Goal: Download file/media

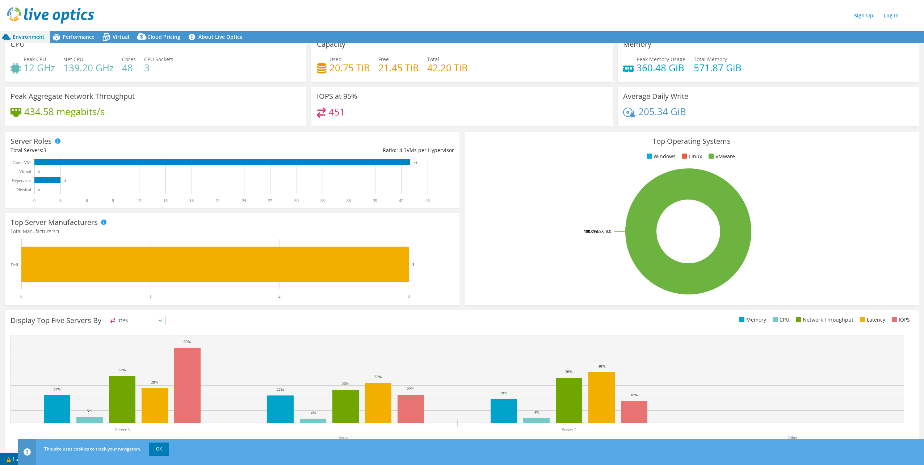
scroll to position [12, 0]
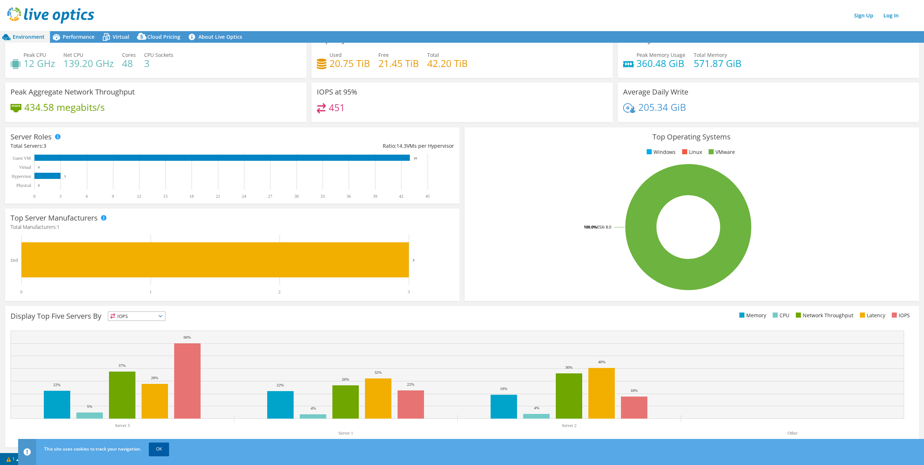
click at [154, 452] on link "OK" at bounding box center [159, 449] width 20 height 13
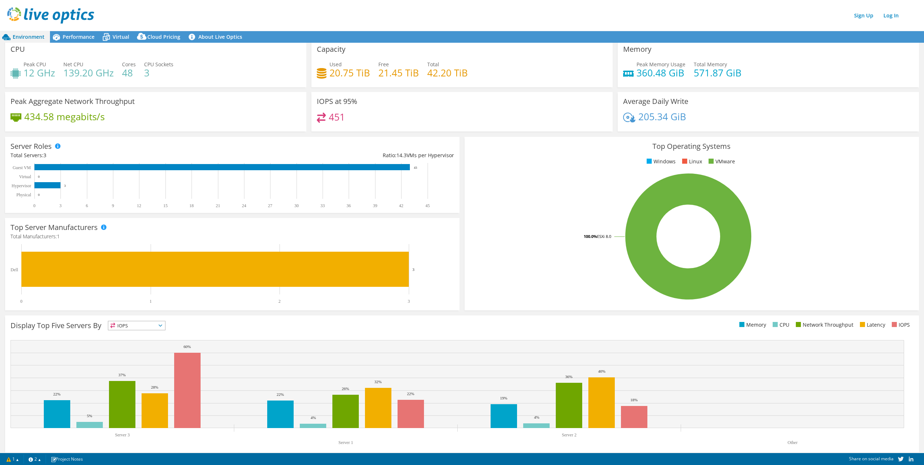
scroll to position [0, 0]
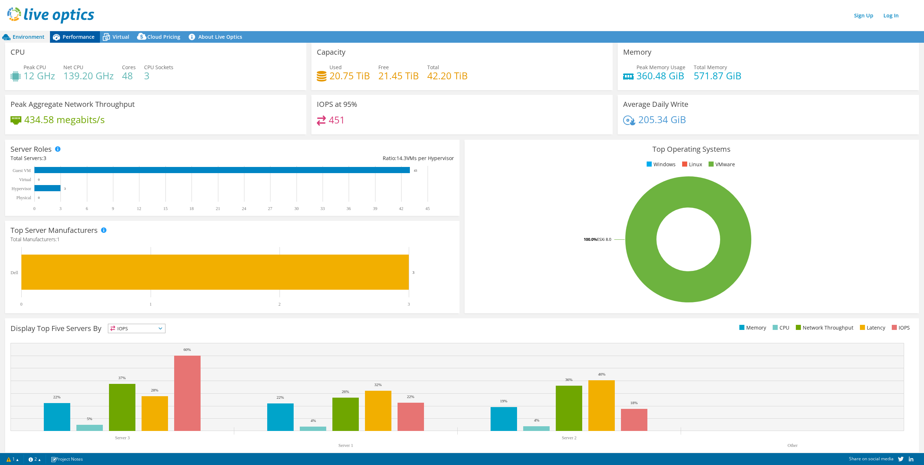
click at [84, 33] on span "Performance" at bounding box center [79, 36] width 32 height 7
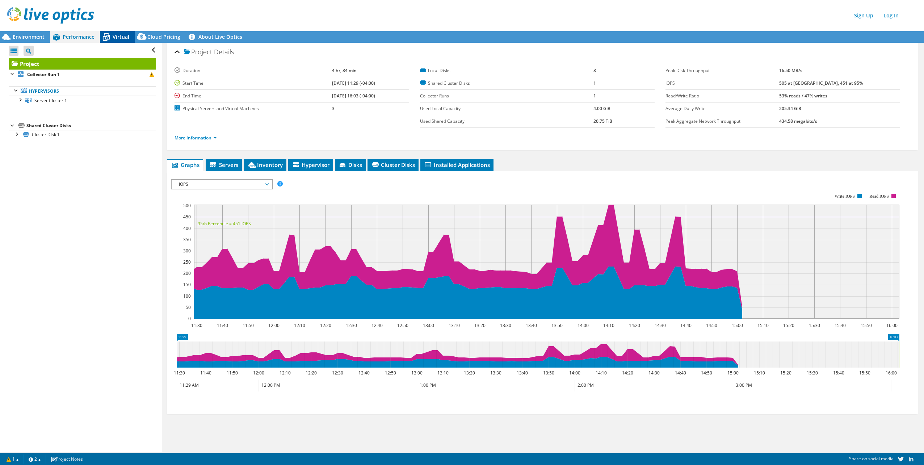
click at [121, 37] on span "Virtual" at bounding box center [121, 36] width 17 height 7
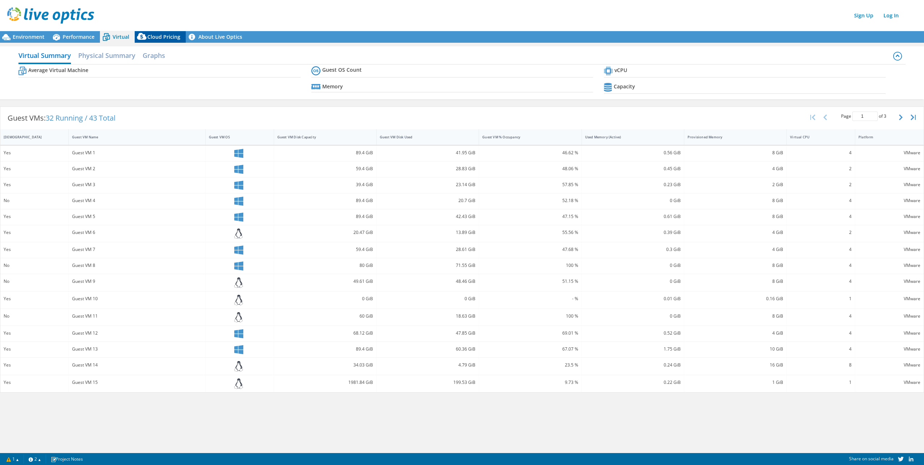
click at [166, 34] on span "Cloud Pricing" at bounding box center [163, 36] width 33 height 7
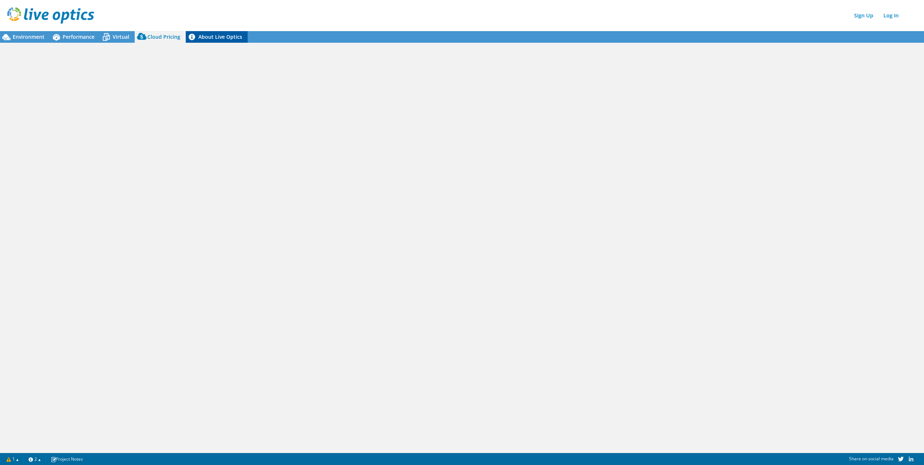
click at [217, 37] on link "About Live Optics" at bounding box center [217, 37] width 62 height 12
click at [14, 40] on span "Environment" at bounding box center [29, 36] width 32 height 7
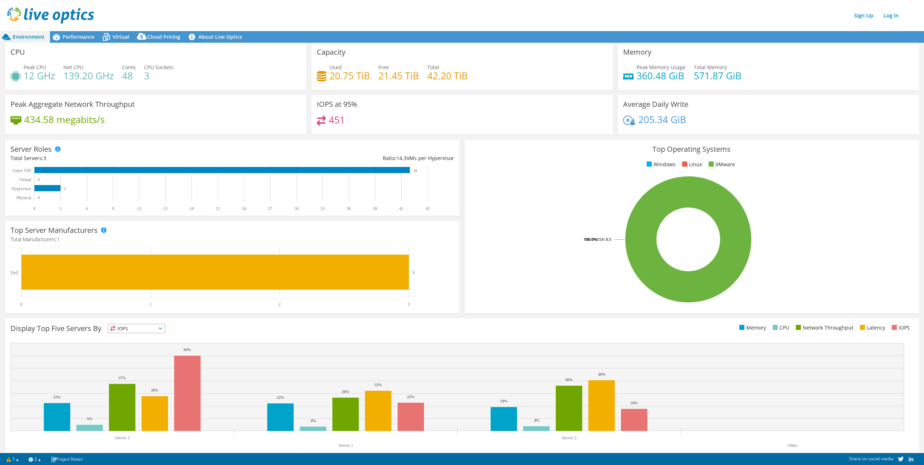
click at [450, 136] on div "IOPS at 95% 451" at bounding box center [462, 117] width 306 height 44
click at [206, 77] on div "Peak CPU 12 GHz Net CPU 139.20 GHz Cores 48 CPU Sockets 3" at bounding box center [156, 75] width 290 height 24
click at [76, 35] on span "Performance" at bounding box center [79, 36] width 32 height 7
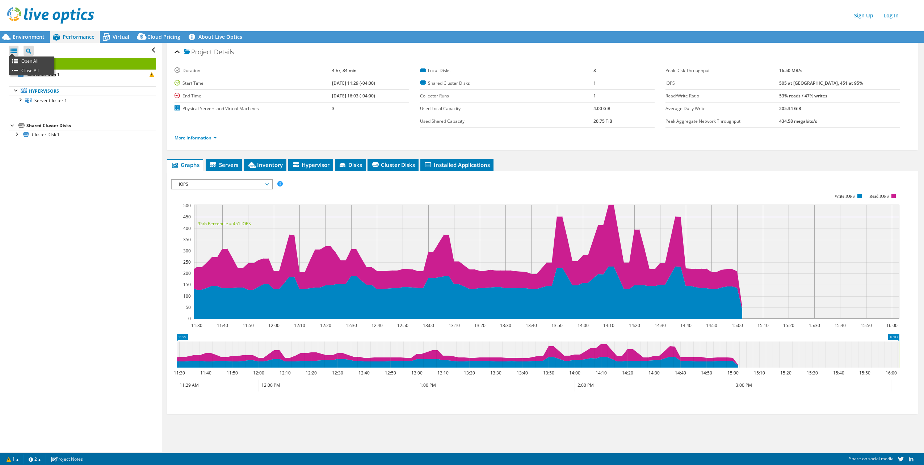
click at [12, 50] on div at bounding box center [13, 51] width 9 height 10
click at [17, 35] on span "Environment" at bounding box center [29, 36] width 32 height 7
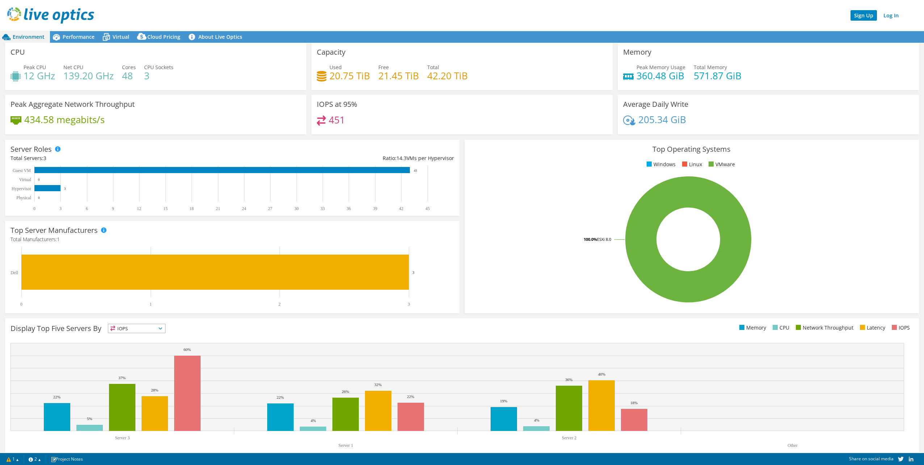
click at [861, 18] on link "Sign Up" at bounding box center [864, 15] width 26 height 11
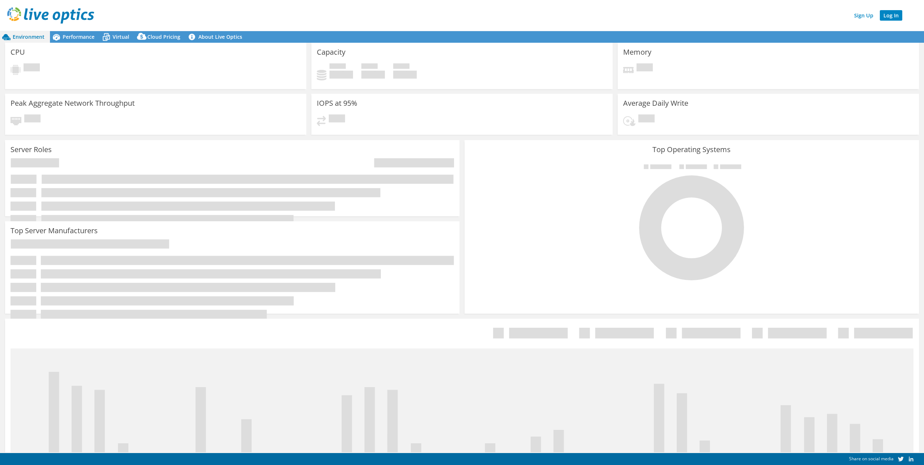
click at [891, 17] on link "Log In" at bounding box center [891, 15] width 22 height 11
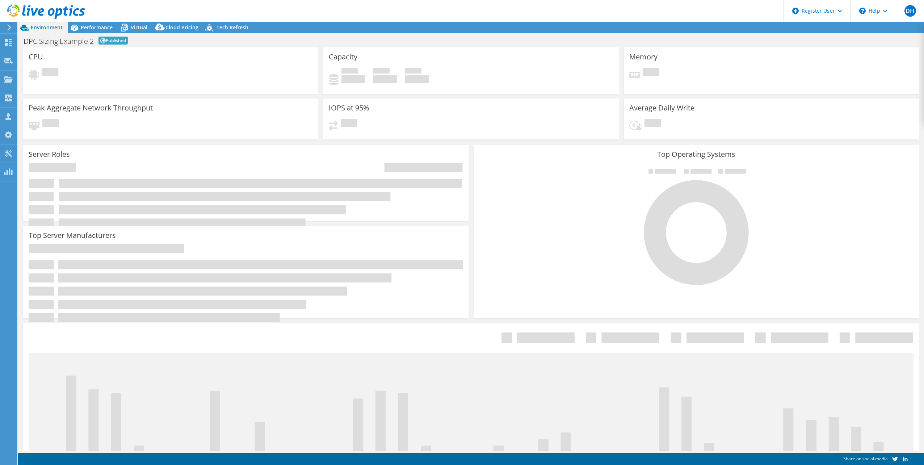
select select "USD"
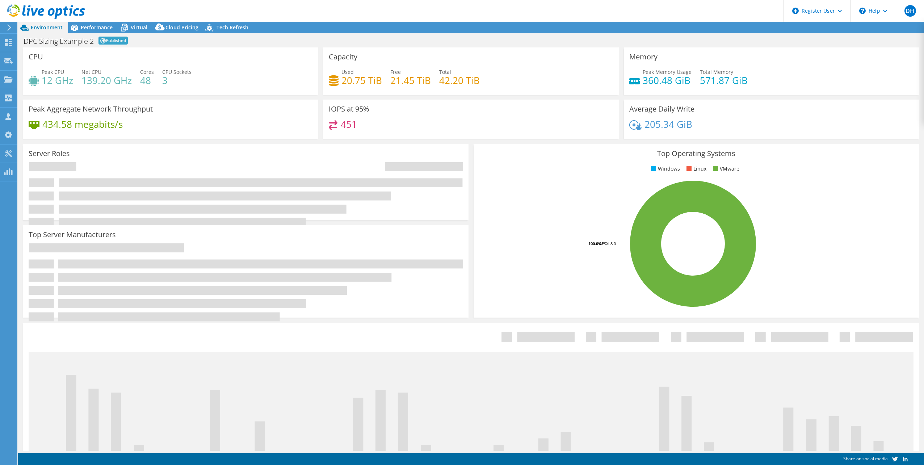
select select "EUFrankfurt"
select select "EUR"
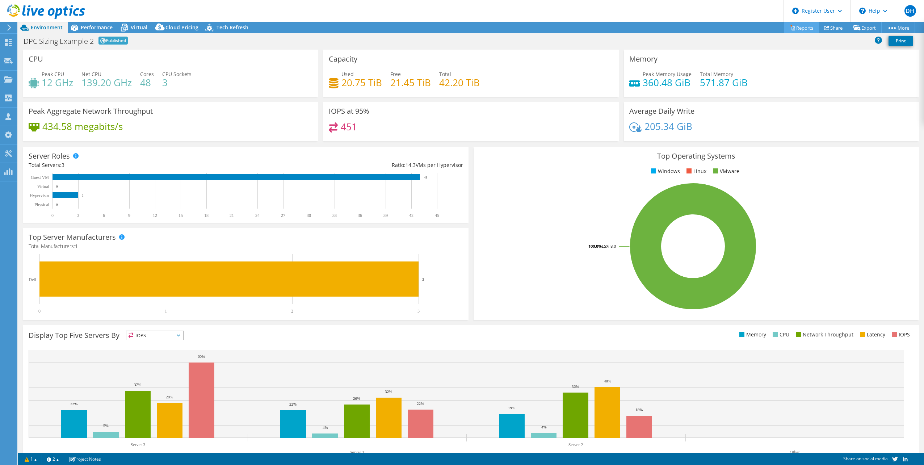
click at [798, 29] on link "Reports" at bounding box center [802, 27] width 35 height 11
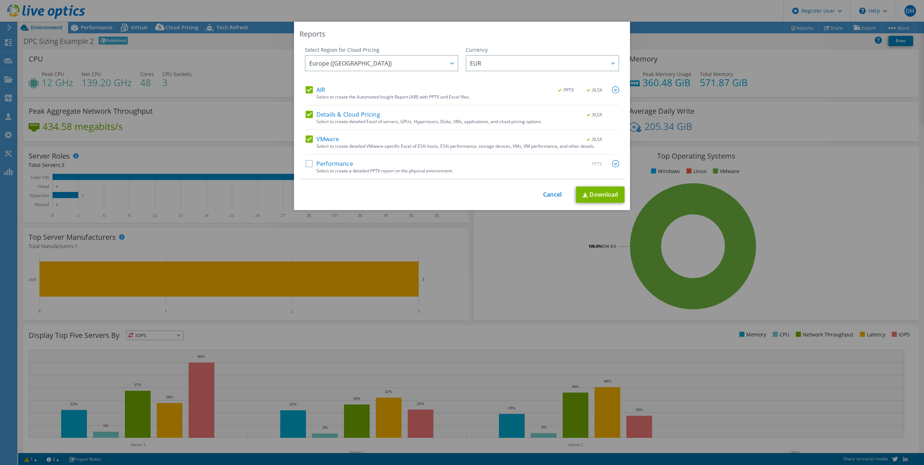
click at [328, 163] on label "Performance" at bounding box center [329, 163] width 47 height 7
click at [0, 0] on input "Performance" at bounding box center [0, 0] width 0 height 0
click at [334, 115] on label "Details & Cloud Pricing" at bounding box center [343, 114] width 75 height 7
click at [0, 0] on input "Details & Cloud Pricing" at bounding box center [0, 0] width 0 height 0
click at [331, 137] on label "VMware" at bounding box center [322, 138] width 33 height 7
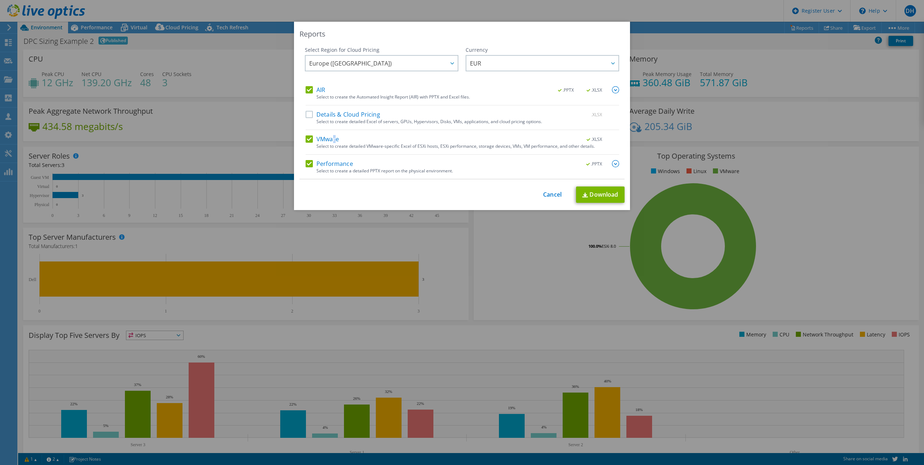
drag, startPoint x: 331, startPoint y: 137, endPoint x: 331, endPoint y: 161, distance: 24.3
click at [331, 161] on label "Performance" at bounding box center [329, 163] width 47 height 7
click at [0, 0] on input "Performance" at bounding box center [0, 0] width 0 height 0
click at [327, 141] on label "VMware" at bounding box center [322, 138] width 33 height 7
click at [0, 0] on input "VMware" at bounding box center [0, 0] width 0 height 0
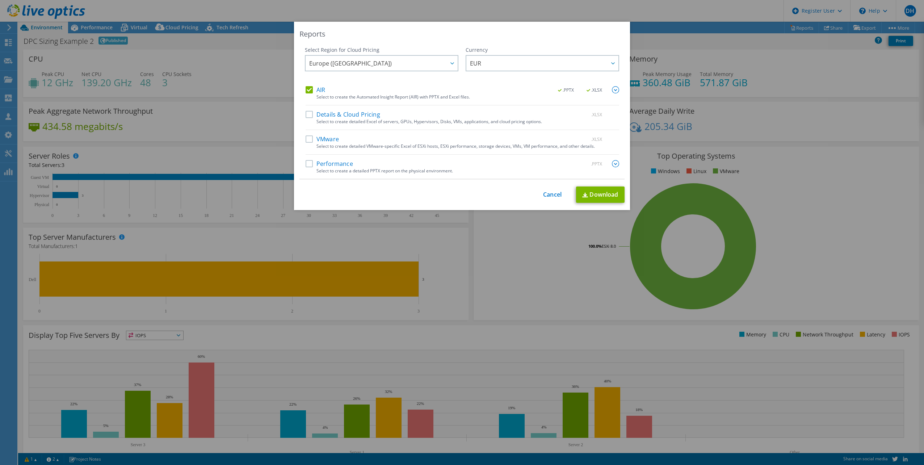
click at [322, 125] on div "Details & Cloud Pricing .XLSX Select to create detailed Excel of servers, GPUs,…" at bounding box center [463, 120] width 314 height 19
click at [322, 115] on label "Details & Cloud Pricing" at bounding box center [343, 114] width 75 height 7
click at [0, 0] on input "Details & Cloud Pricing" at bounding box center [0, 0] width 0 height 0
click at [319, 141] on label "VMware" at bounding box center [322, 138] width 33 height 7
click at [0, 0] on input "VMware" at bounding box center [0, 0] width 0 height 0
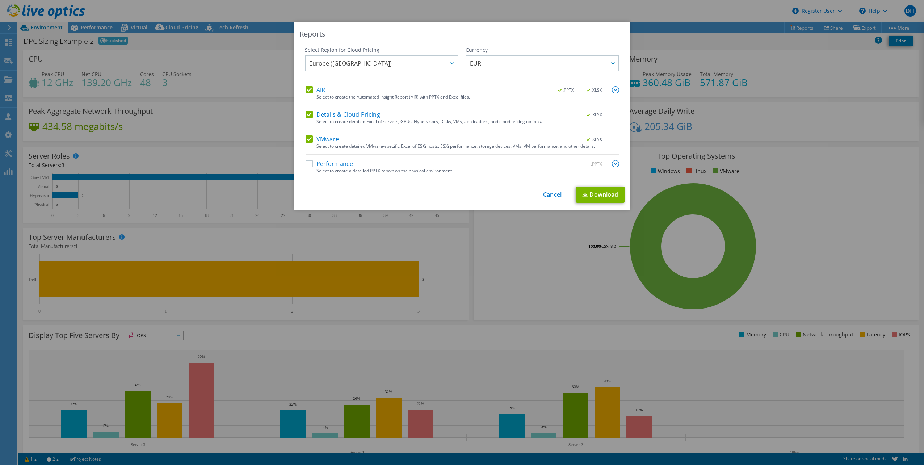
click at [322, 163] on label "Performance" at bounding box center [329, 163] width 47 height 7
click at [0, 0] on input "Performance" at bounding box center [0, 0] width 0 height 0
click at [601, 194] on link "Download" at bounding box center [600, 195] width 49 height 16
click at [551, 192] on link "Cancel" at bounding box center [552, 194] width 18 height 7
